Goal: Information Seeking & Learning: Find specific fact

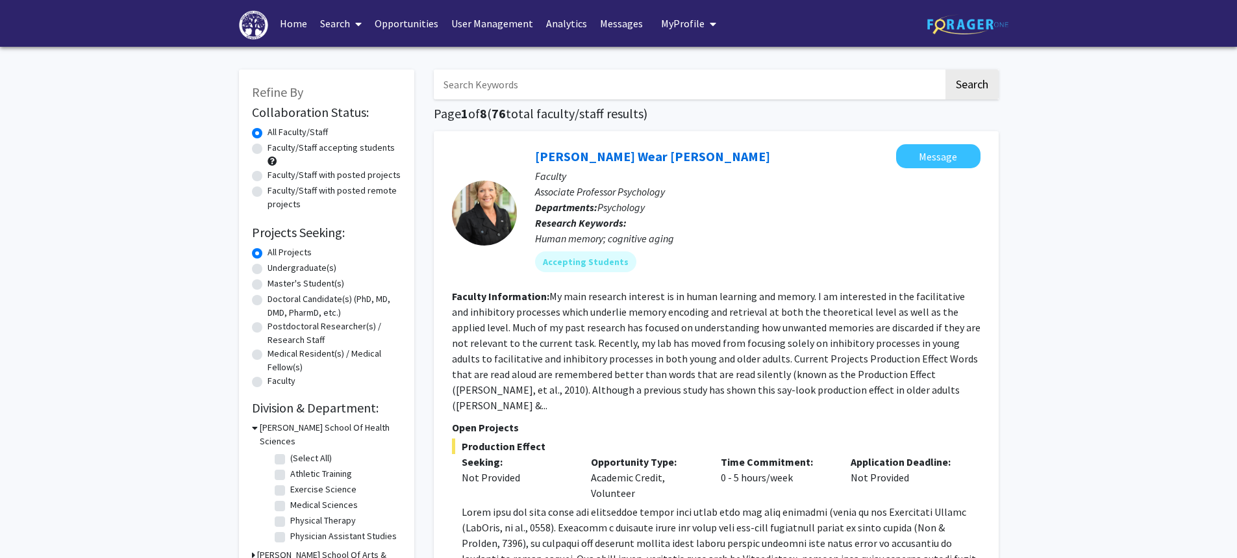
click at [338, 28] on link "Search" at bounding box center [341, 23] width 55 height 45
click at [344, 64] on span "Faculty/Staff" at bounding box center [361, 60] width 95 height 26
click at [469, 89] on input "Search Keywords" at bounding box center [689, 85] width 510 height 30
type input "[PERSON_NAME]"
click at [946, 70] on button "Search" at bounding box center [972, 85] width 53 height 30
